Goal: Find specific page/section

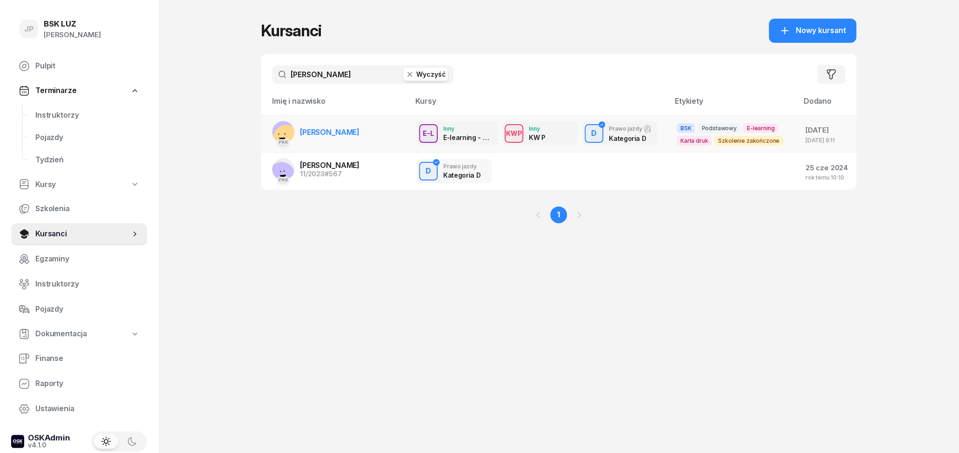
click at [350, 137] on span "[PERSON_NAME]" at bounding box center [330, 131] width 60 height 9
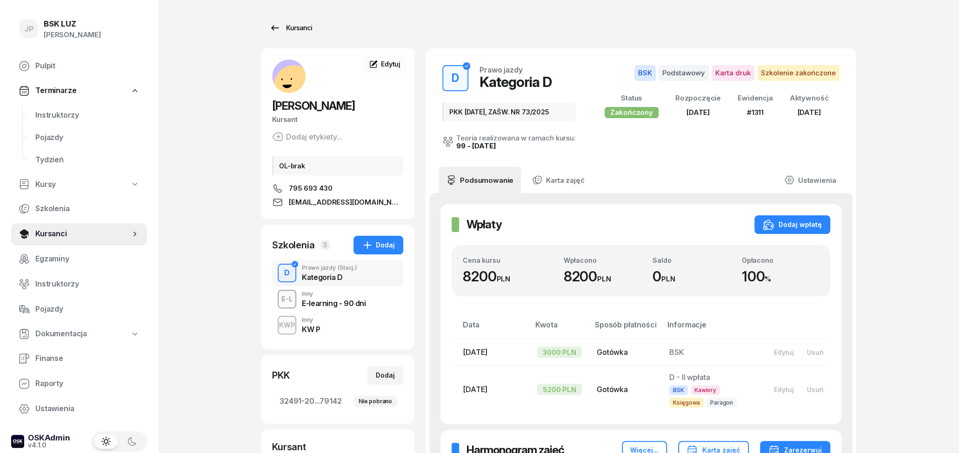
click at [274, 24] on icon at bounding box center [274, 27] width 11 height 11
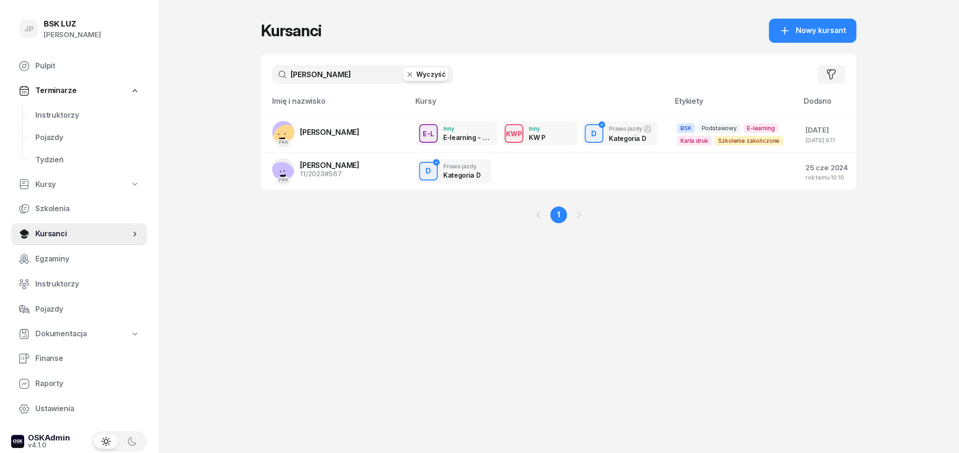
drag, startPoint x: 382, startPoint y: 74, endPoint x: 255, endPoint y: 78, distance: 128.0
click at [272, 78] on input "[PERSON_NAME]" at bounding box center [362, 74] width 181 height 19
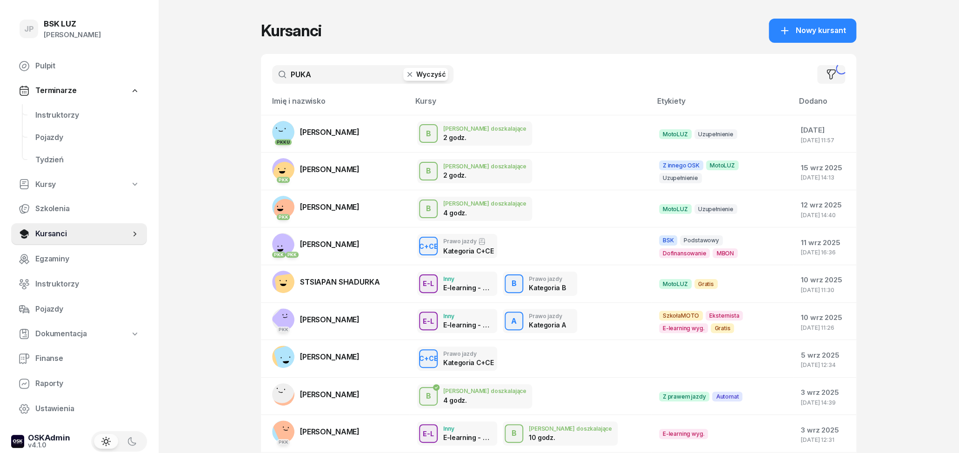
type input "PUKA"
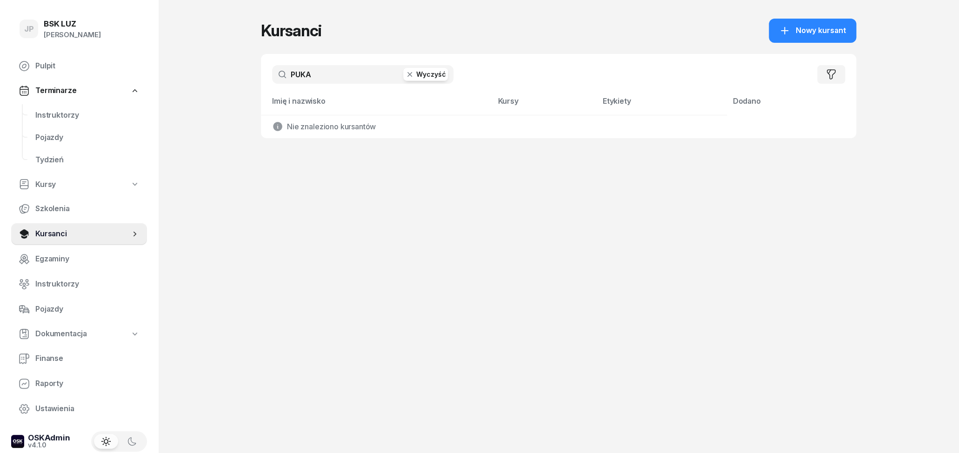
click at [429, 72] on button "Wyczyść" at bounding box center [425, 74] width 45 height 13
